Goal: Transaction & Acquisition: Purchase product/service

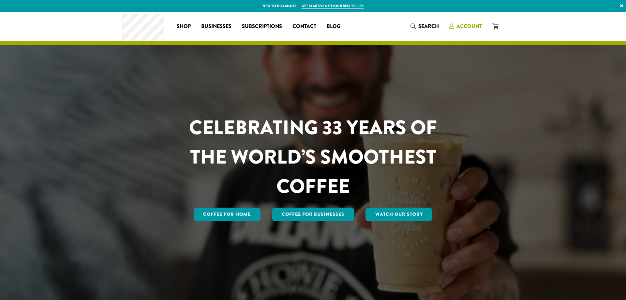
click at [473, 25] on span "Account" at bounding box center [468, 25] width 25 height 7
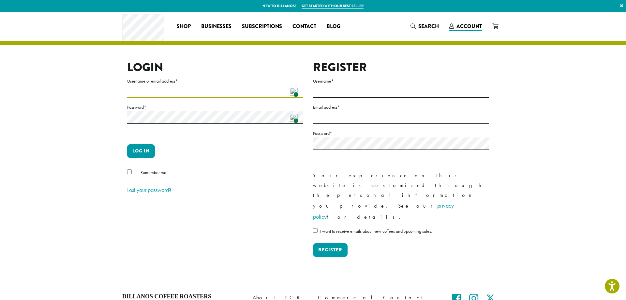
click at [254, 92] on input "Username or email address *" at bounding box center [215, 91] width 176 height 13
type input "**********"
click at [143, 154] on button "Log in" at bounding box center [141, 151] width 28 height 14
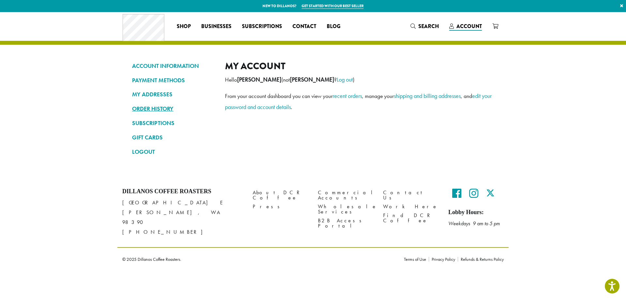
click at [147, 108] on link "ORDER HISTORY" at bounding box center [173, 108] width 83 height 11
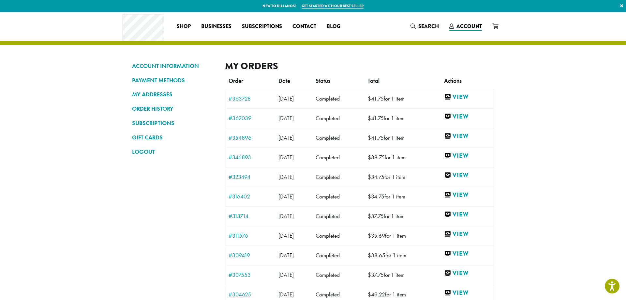
click at [225, 97] on td "#363728" at bounding box center [250, 99] width 50 height 20
click at [233, 97] on link "#363728" at bounding box center [250, 99] width 43 height 6
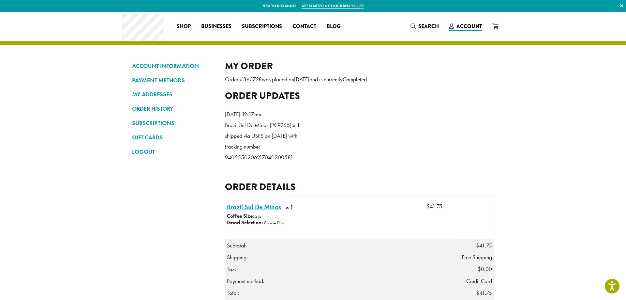
click at [234, 212] on link "Brazil Sul De Minas × 1" at bounding box center [254, 207] width 54 height 10
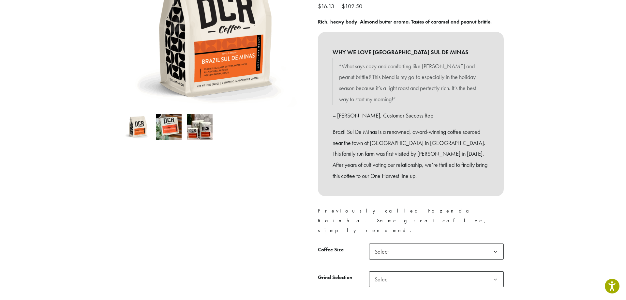
scroll to position [233, 0]
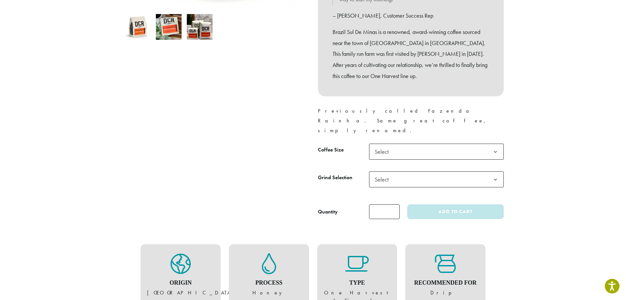
click at [421, 143] on span "Select" at bounding box center [436, 151] width 135 height 16
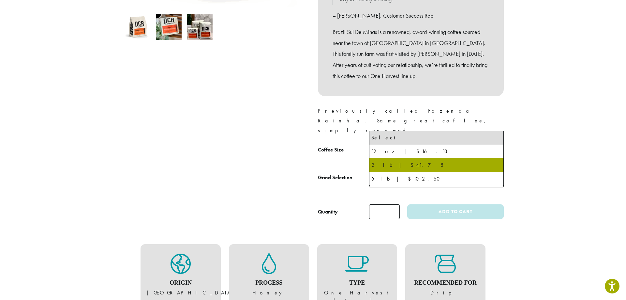
select select "**********"
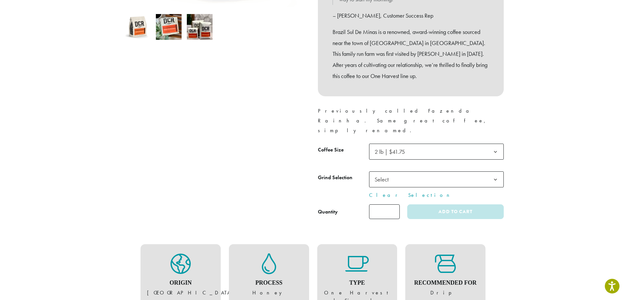
click at [404, 171] on span "Select" at bounding box center [436, 179] width 135 height 16
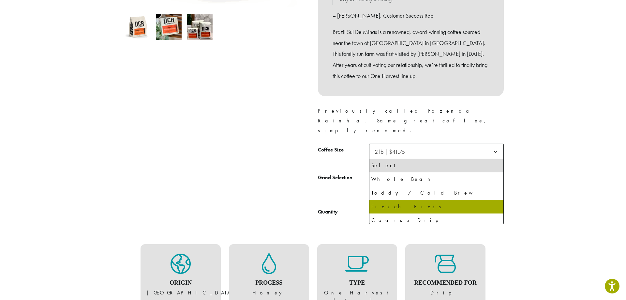
scroll to position [41, 0]
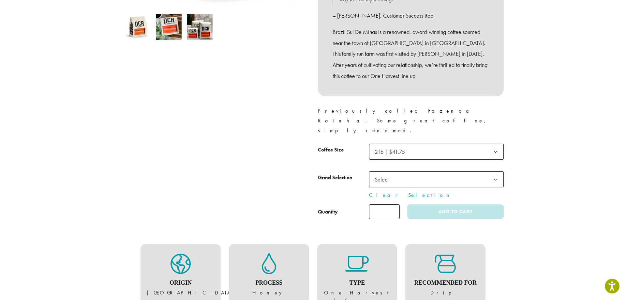
click at [245, 149] on div at bounding box center [215, 33] width 196 height 370
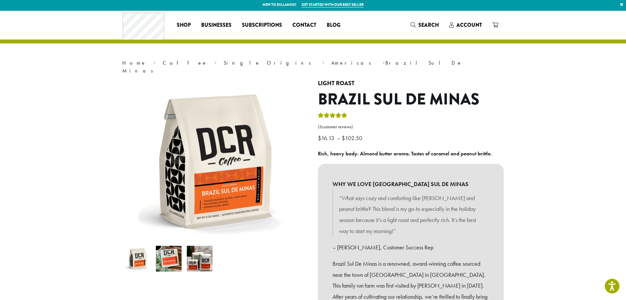
scroll to position [0, 0]
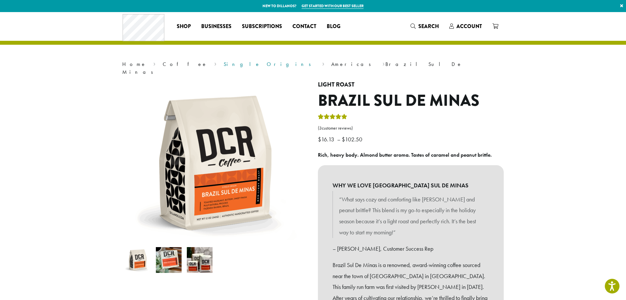
click at [224, 65] on link "Single Origins" at bounding box center [270, 64] width 92 height 7
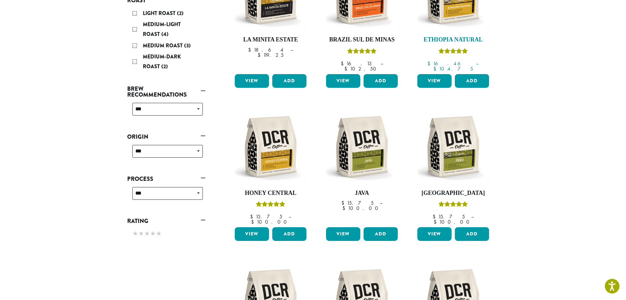
scroll to position [66, 0]
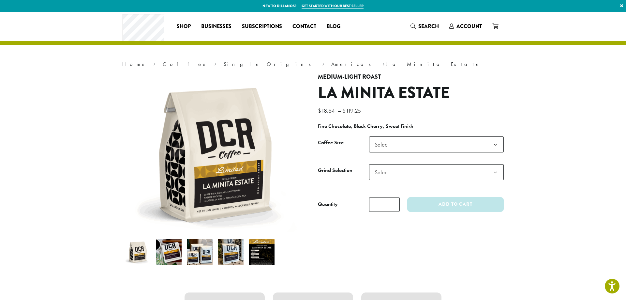
click at [261, 253] on img at bounding box center [262, 252] width 26 height 26
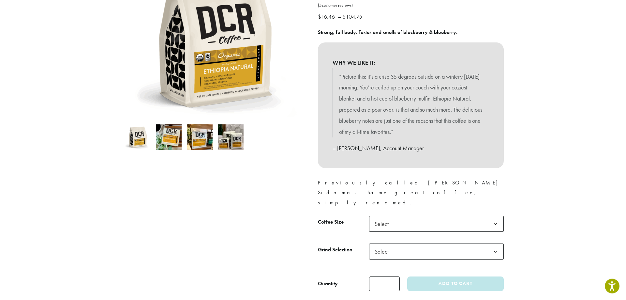
scroll to position [166, 0]
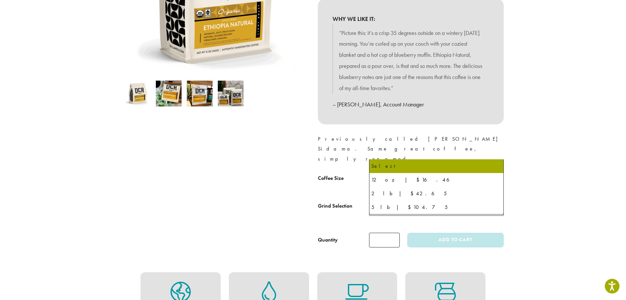
click at [451, 172] on span "Select" at bounding box center [436, 180] width 135 height 16
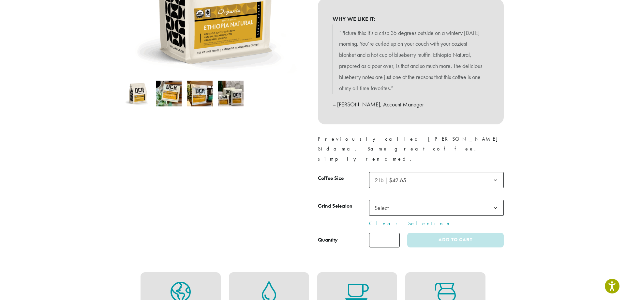
click at [408, 199] on span "Select" at bounding box center [436, 207] width 135 height 16
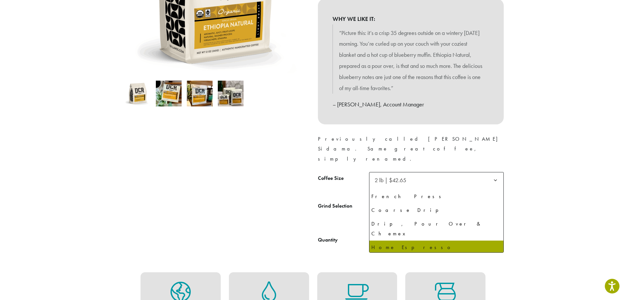
scroll to position [41, 0]
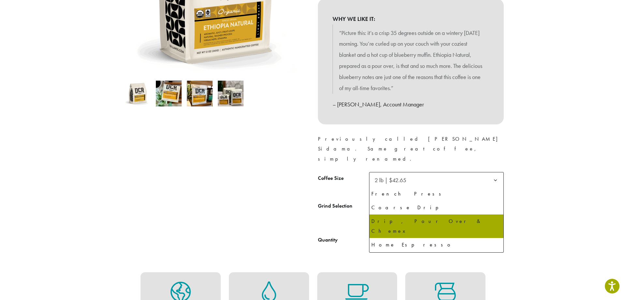
select select "**********"
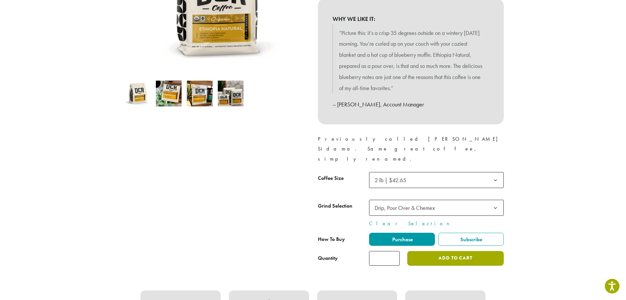
click at [446, 251] on button "Add to cart" at bounding box center [455, 258] width 96 height 15
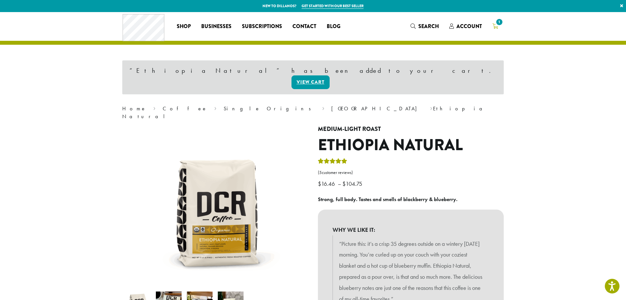
click at [500, 27] on link "1" at bounding box center [495, 26] width 16 height 11
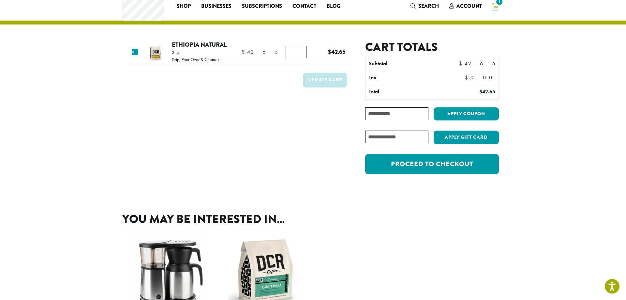
scroll to position [100, 0]
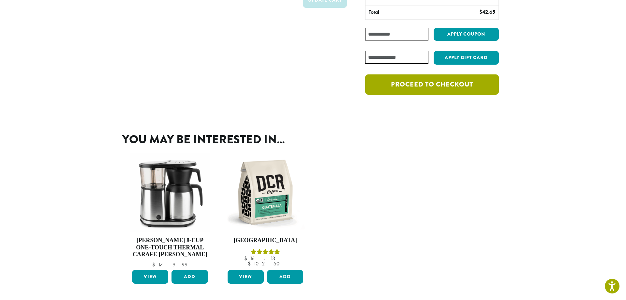
click at [441, 89] on link "Proceed to checkout" at bounding box center [432, 84] width 134 height 20
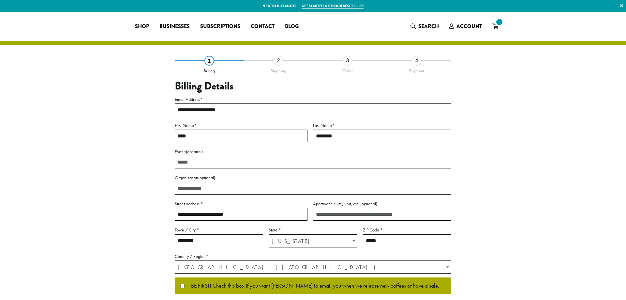
select select "**"
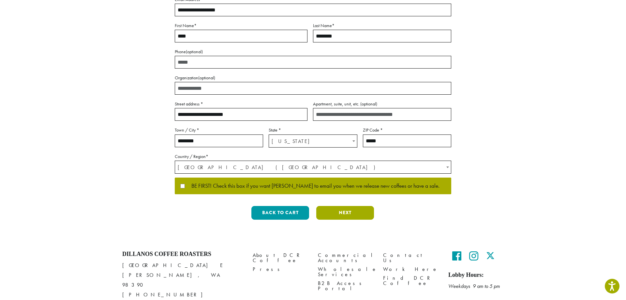
click at [348, 215] on button "Next" at bounding box center [345, 213] width 58 height 14
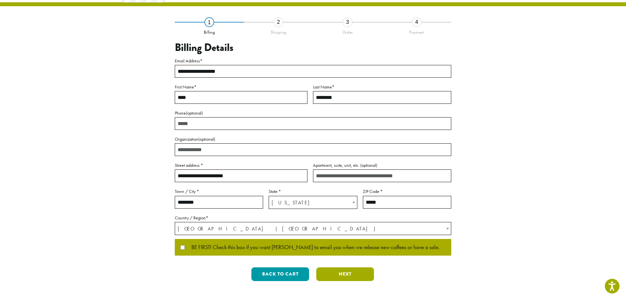
scroll to position [0, 0]
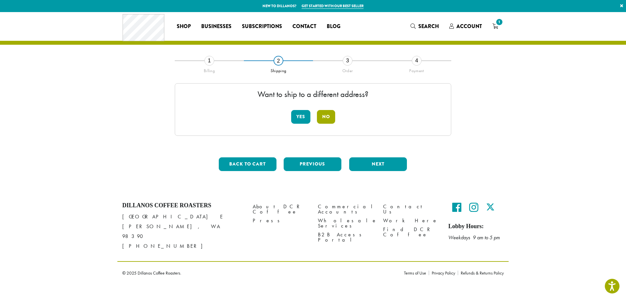
click at [329, 115] on button "No" at bounding box center [326, 117] width 18 height 14
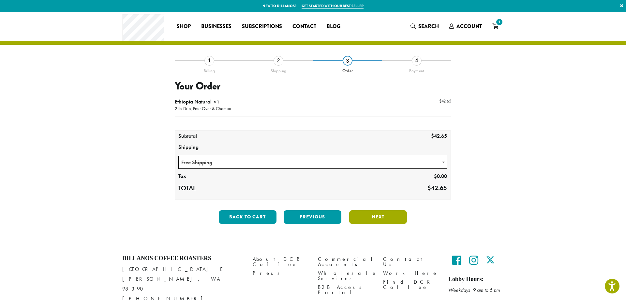
click at [372, 219] on button "Next" at bounding box center [378, 217] width 58 height 14
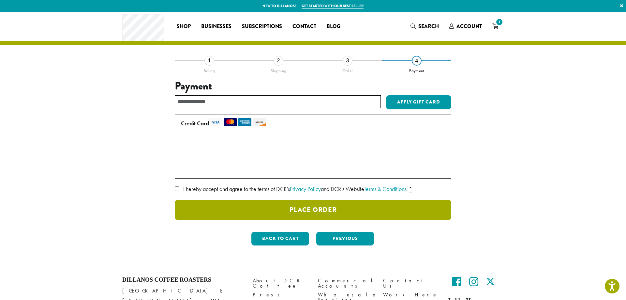
click at [331, 212] on button "Place Order" at bounding box center [313, 209] width 276 height 20
